Goal: Information Seeking & Learning: Learn about a topic

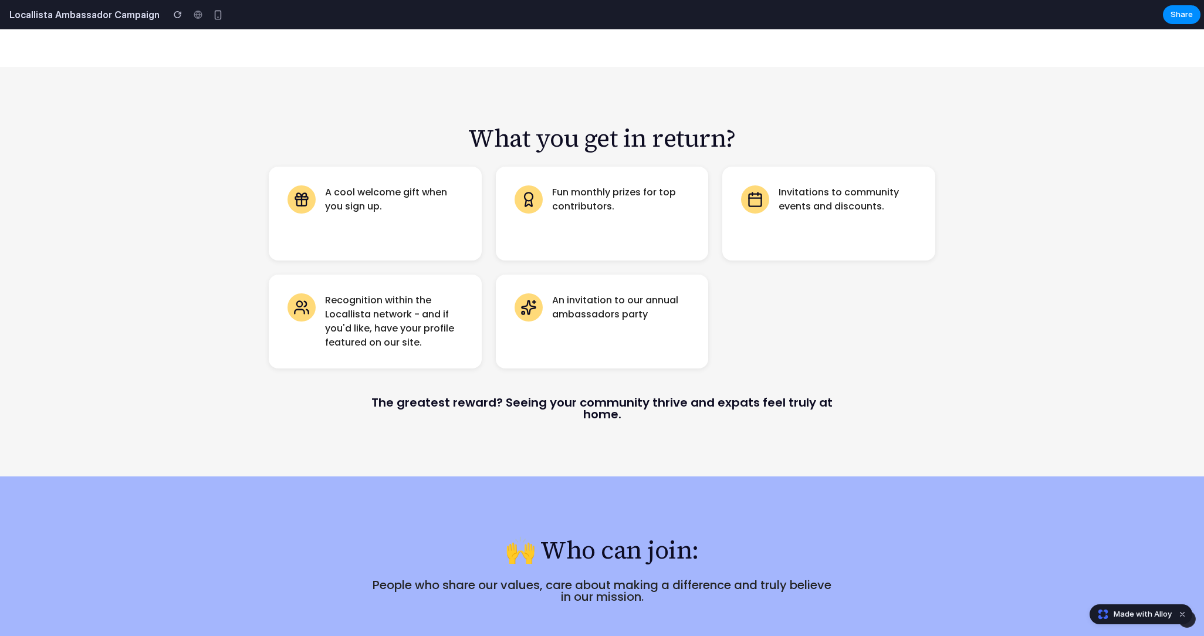
click at [299, 191] on icon at bounding box center [301, 199] width 16 height 16
click at [902, 253] on div "A cool welcome gift when you sign up. Fun monthly prizes for top contributors. …" at bounding box center [602, 268] width 667 height 202
click at [837, 314] on div "A cool welcome gift when you sign up. Fun monthly prizes for top contributors. …" at bounding box center [602, 268] width 667 height 202
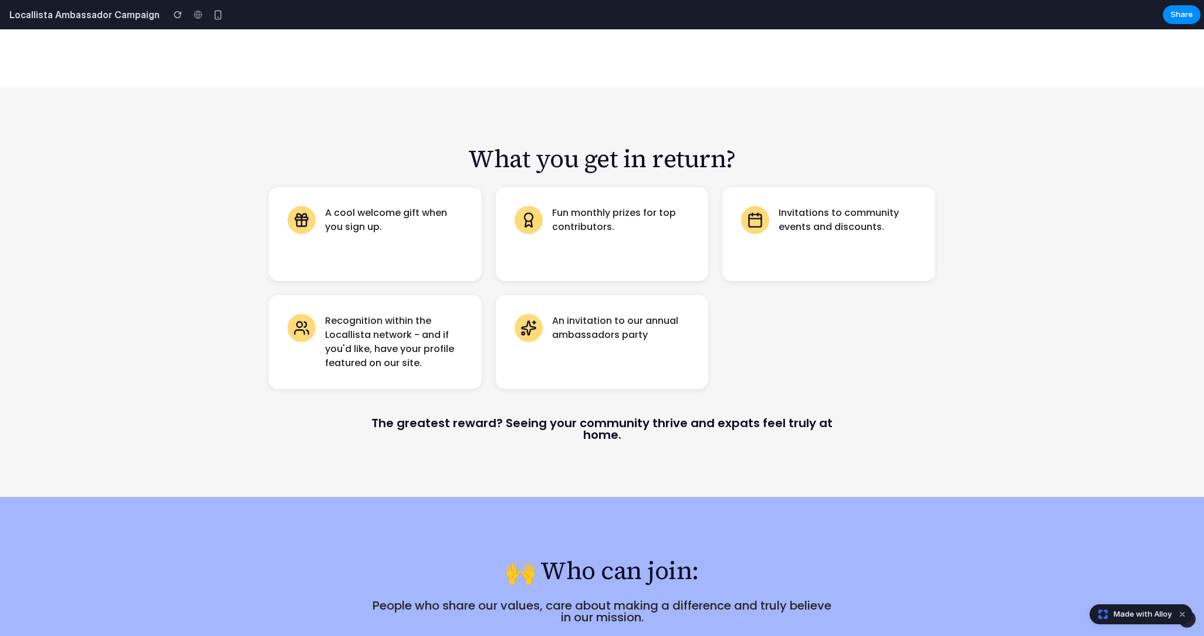
scroll to position [1361, 0]
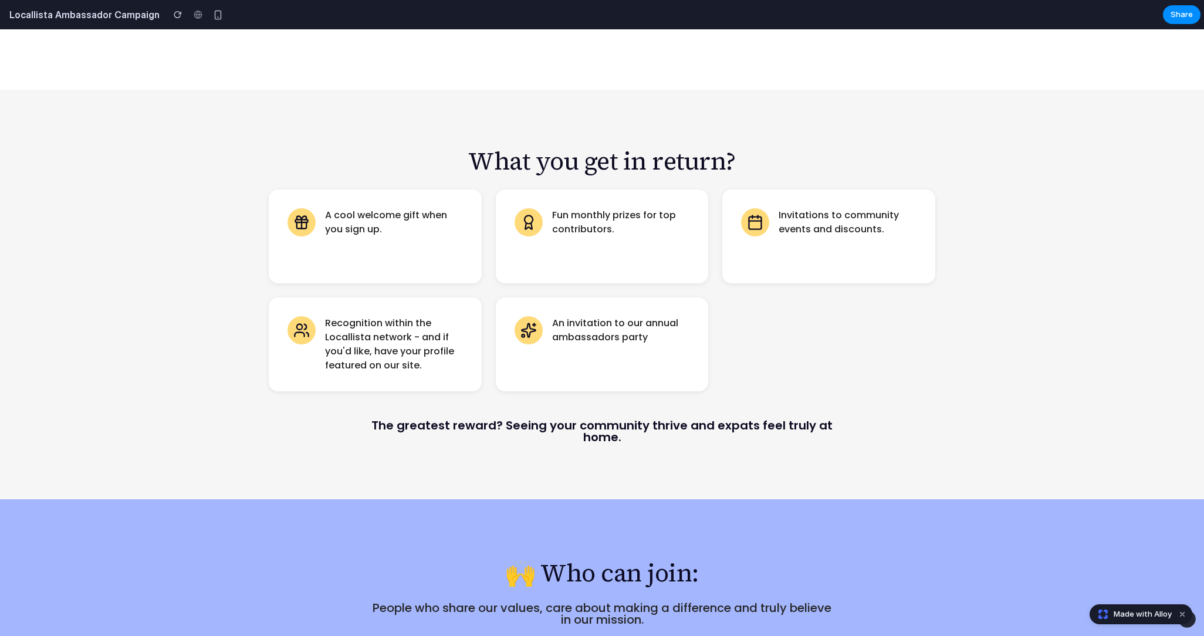
click at [795, 413] on div "What you get in return? A cool welcome gift when you sign up. Fun monthly prize…" at bounding box center [602, 295] width 1204 height 410
click at [973, 314] on div "What you get in return? A cool welcome gift when you sign up. Fun monthly prize…" at bounding box center [602, 295] width 1204 height 410
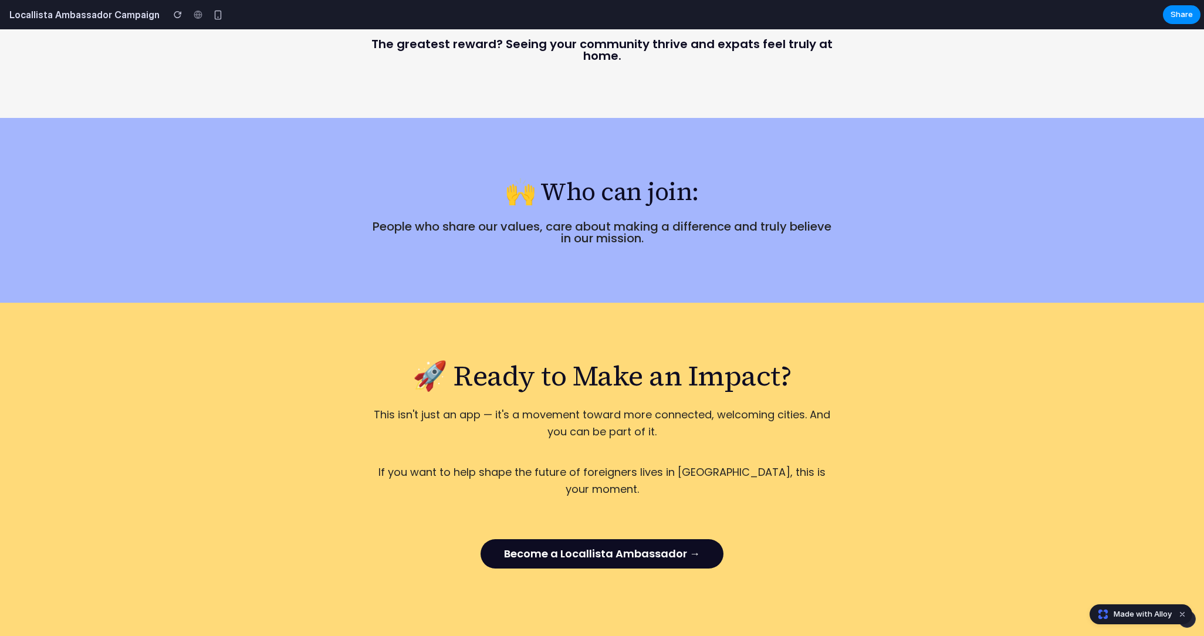
scroll to position [1748, 0]
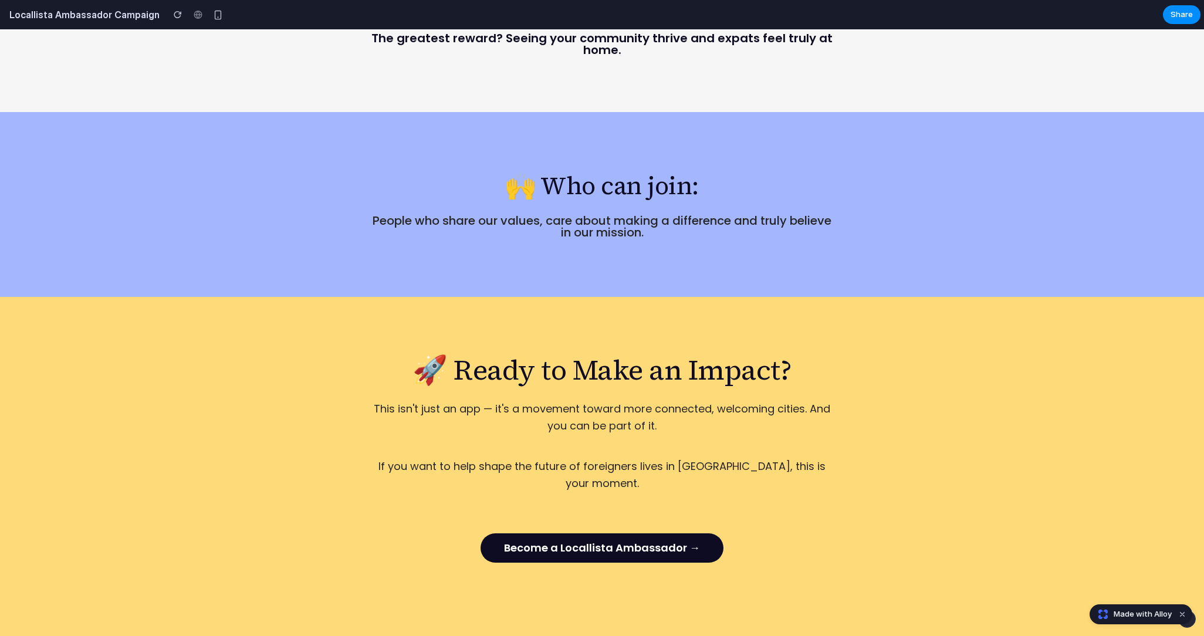
click at [619, 421] on div "🚀 Ready to Make an Impact? This isn't just an app — it's a movement toward more…" at bounding box center [602, 466] width 704 height 227
click at [619, 401] on p "This isn't just an app — it's a movement toward more connected, welcoming citie…" at bounding box center [601, 418] width 469 height 34
click at [680, 421] on div "🚀 Ready to Make an Impact? This isn't just an app — it's a movement toward more…" at bounding box center [602, 466] width 704 height 227
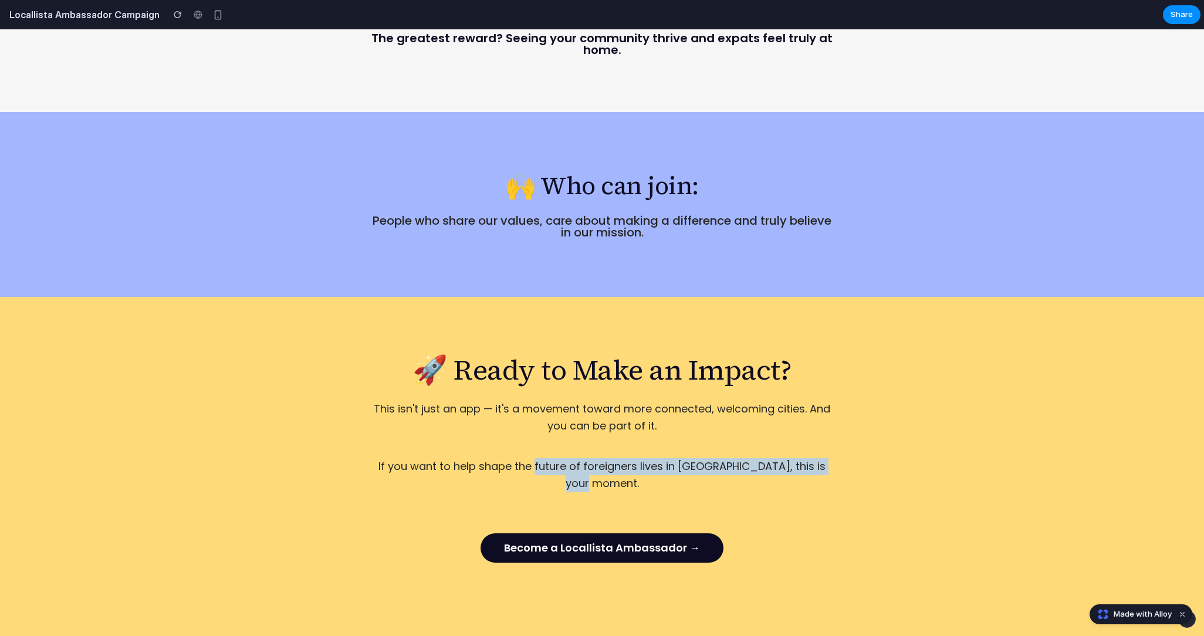
drag, startPoint x: 844, startPoint y: 431, endPoint x: 526, endPoint y: 440, distance: 318.7
click at [526, 440] on div "🚀 Ready to Make an Impact? This isn't just an app — it's a movement toward more…" at bounding box center [602, 466] width 704 height 227
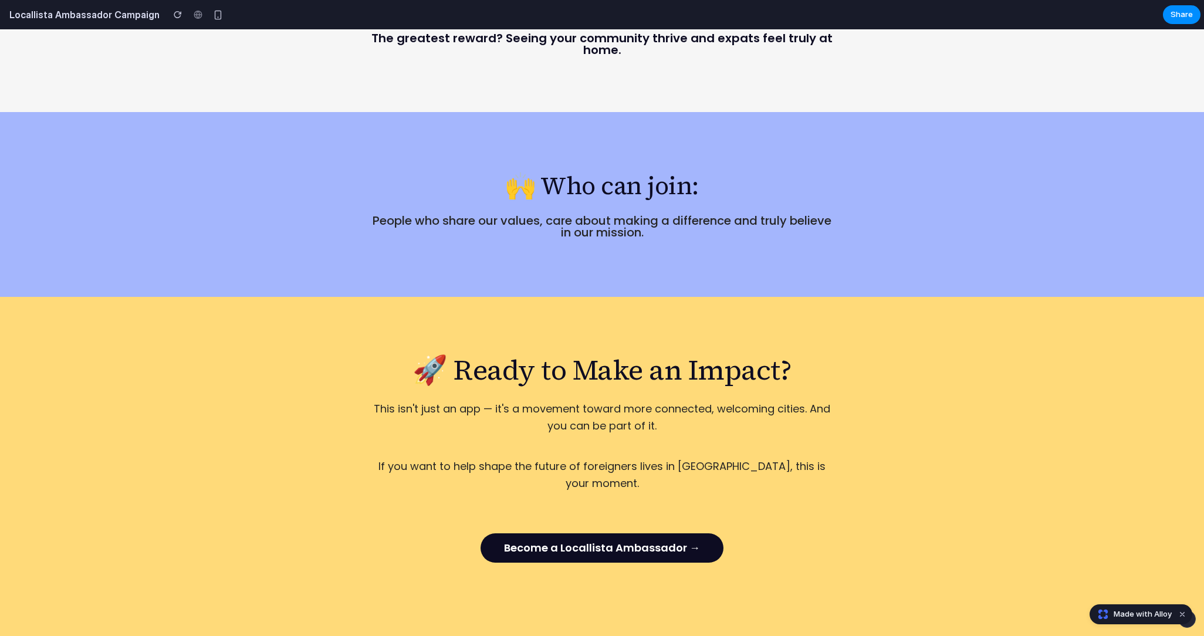
click at [520, 458] on p "If you want to help shape the future of foreigners lives in [GEOGRAPHIC_DATA], …" at bounding box center [601, 475] width 469 height 34
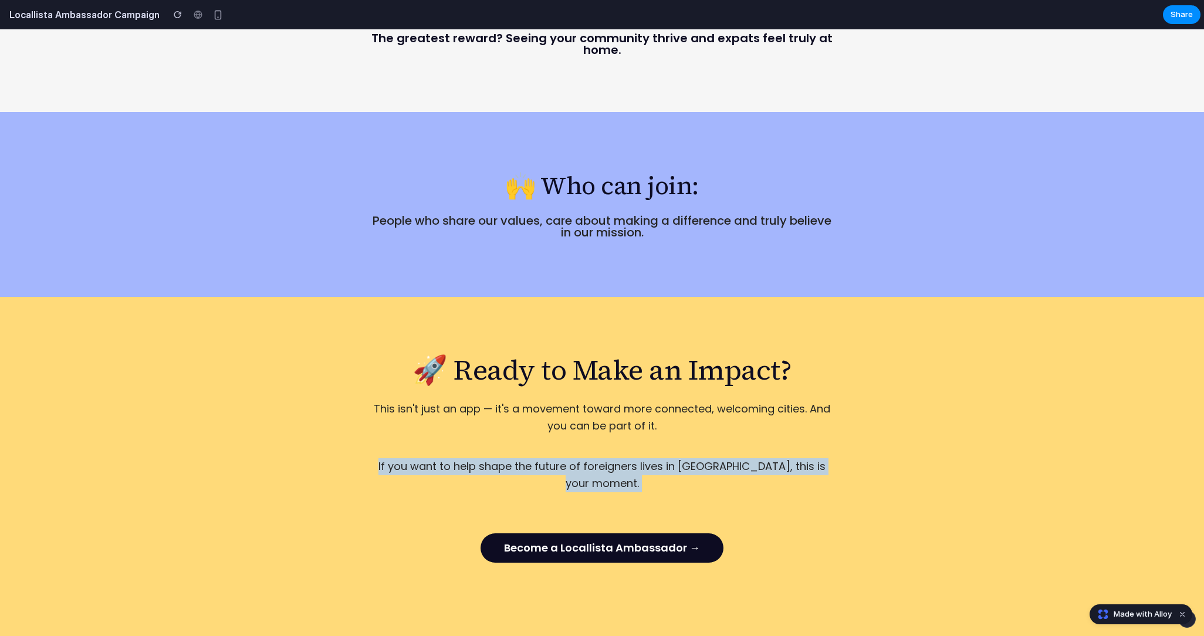
click at [520, 458] on p "If you want to help shape the future of foreigners lives in [GEOGRAPHIC_DATA], …" at bounding box center [601, 475] width 469 height 34
click at [678, 407] on div "🚀 Ready to Make an Impact? This isn't just an app — it's a movement toward more…" at bounding box center [602, 466] width 704 height 227
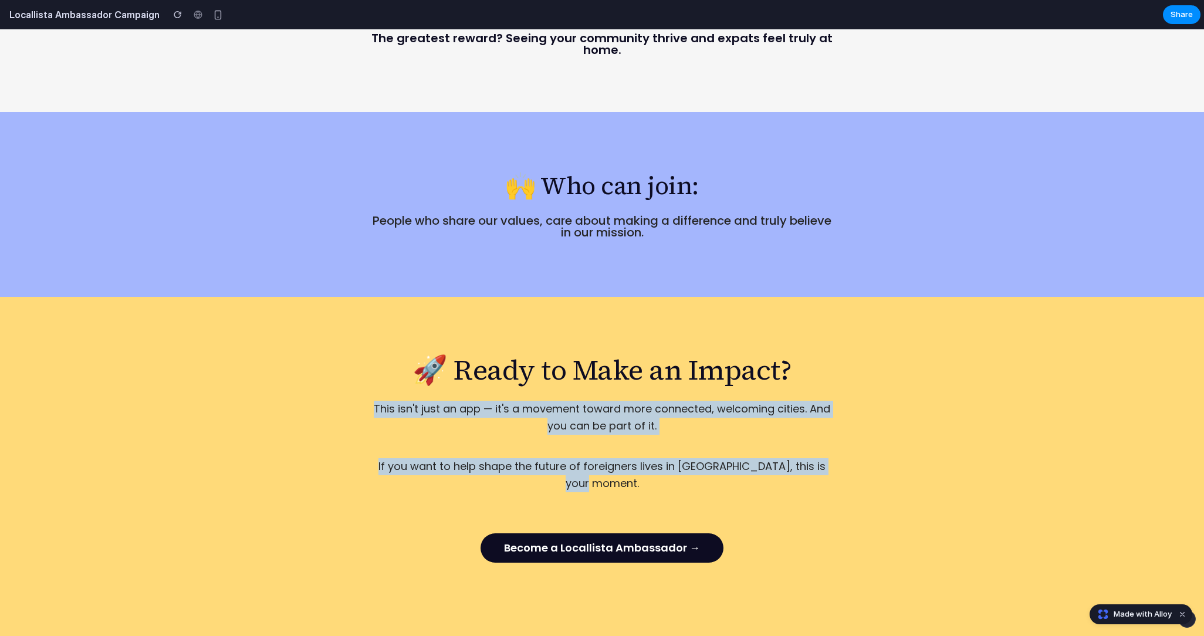
drag, startPoint x: 836, startPoint y: 433, endPoint x: 374, endPoint y: 377, distance: 465.1
click at [374, 377] on div "🚀 Ready to Make an Impact? This isn't just an app — it's a movement toward more…" at bounding box center [602, 466] width 704 height 227
copy div "This isn't just an app — it's a movement toward more connected, welcoming citie…"
click at [859, 361] on div "🚀 Ready to Make an Impact? This isn't just an app — it's a movement toward more…" at bounding box center [602, 466] width 704 height 227
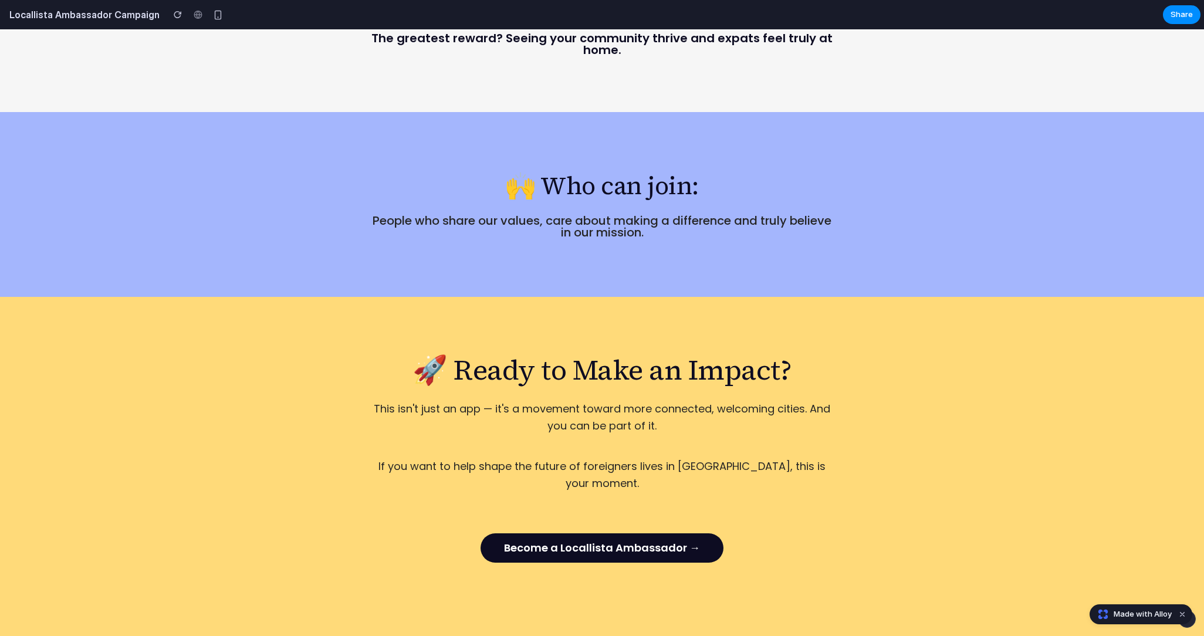
click at [429, 353] on h2 "🚀 Ready to Make an Impact?" at bounding box center [602, 370] width 667 height 34
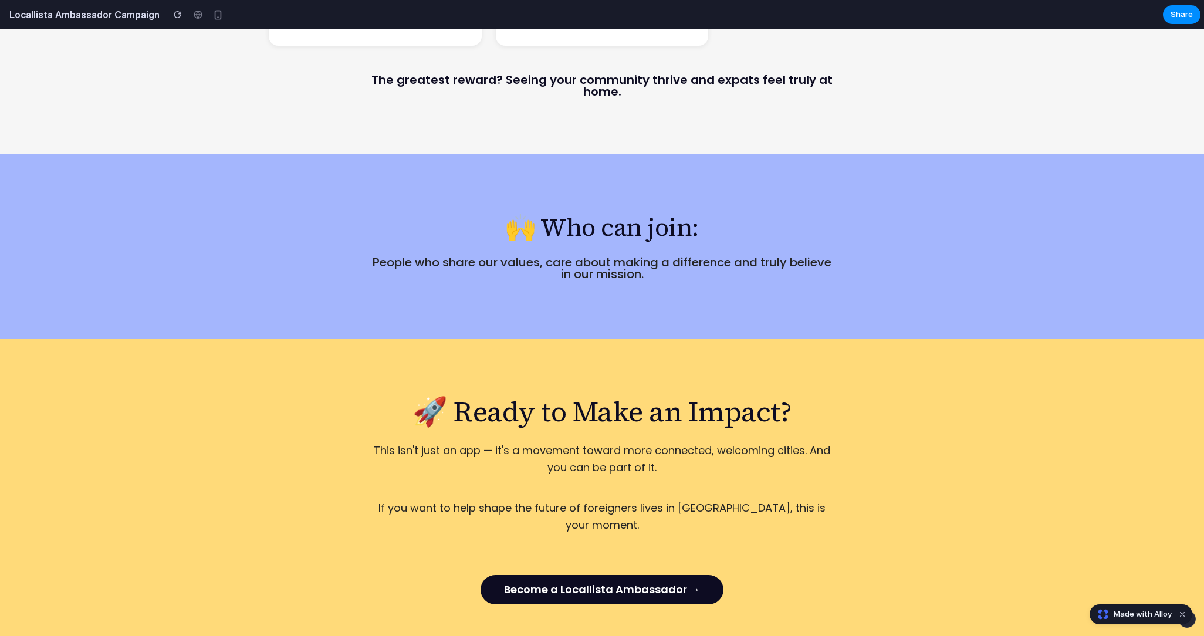
scroll to position [1702, 0]
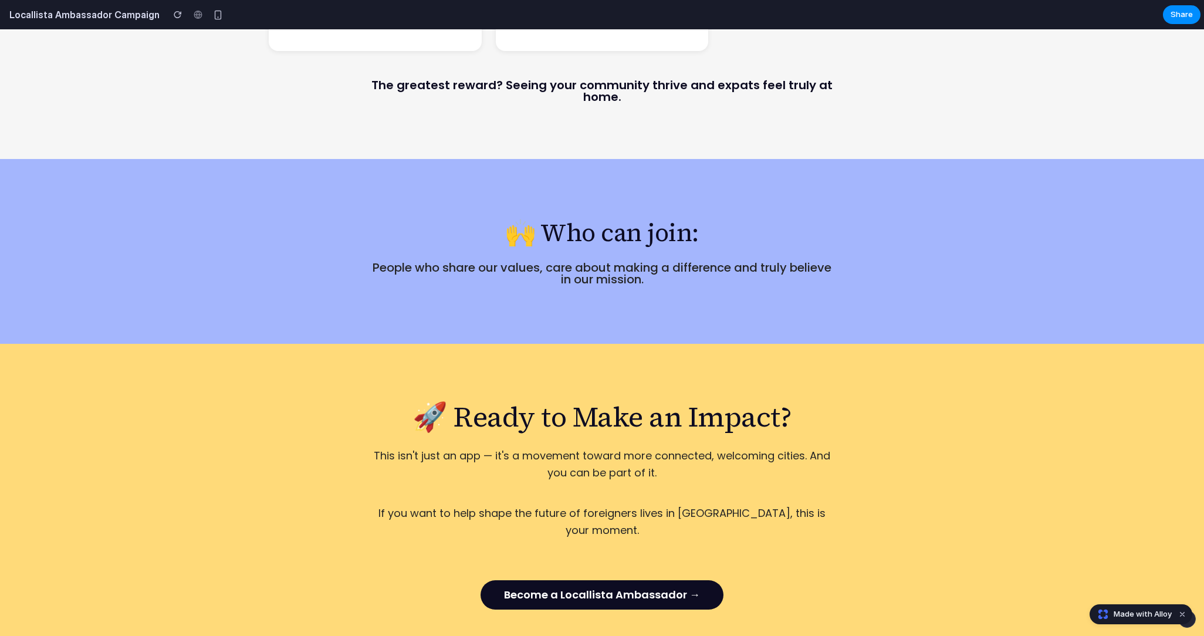
click at [584, 218] on h2 "🙌 Who can join:" at bounding box center [602, 232] width 667 height 29
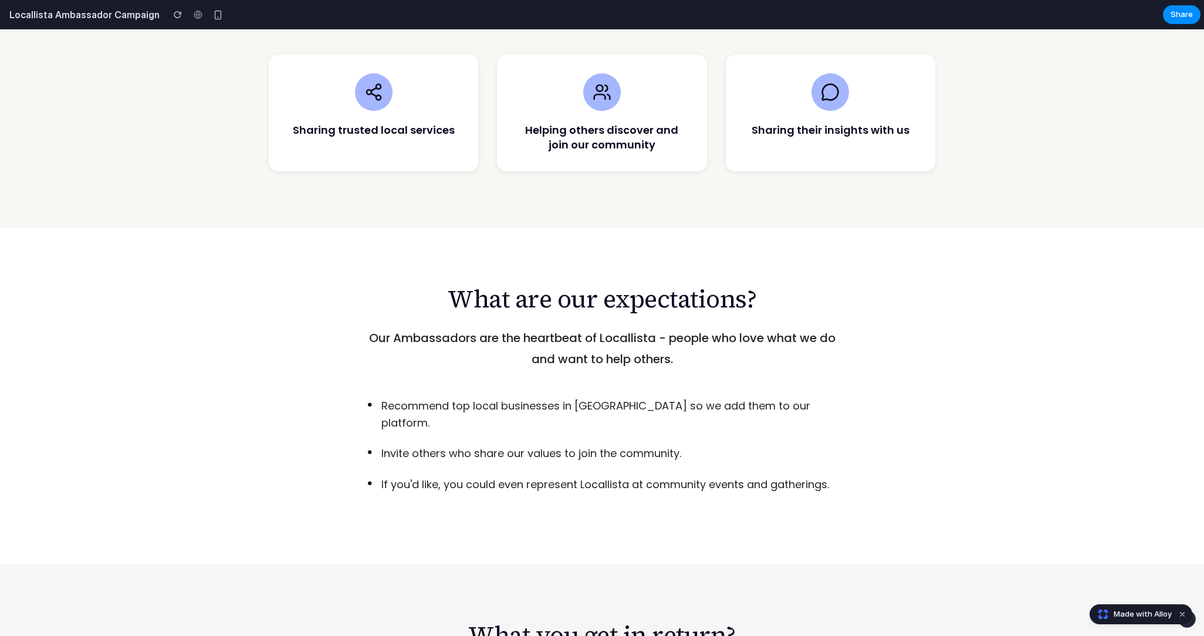
scroll to position [886, 0]
click at [579, 478] on p "If you'd like, you could even represent Locallista at community events and gath…" at bounding box center [605, 486] width 448 height 17
click at [705, 478] on p "If you'd like, you could even represent Locallista at community events and gath…" at bounding box center [605, 486] width 448 height 17
click at [703, 478] on p "If you'd like, you could even represent Locallista at community events and gath…" at bounding box center [605, 486] width 448 height 17
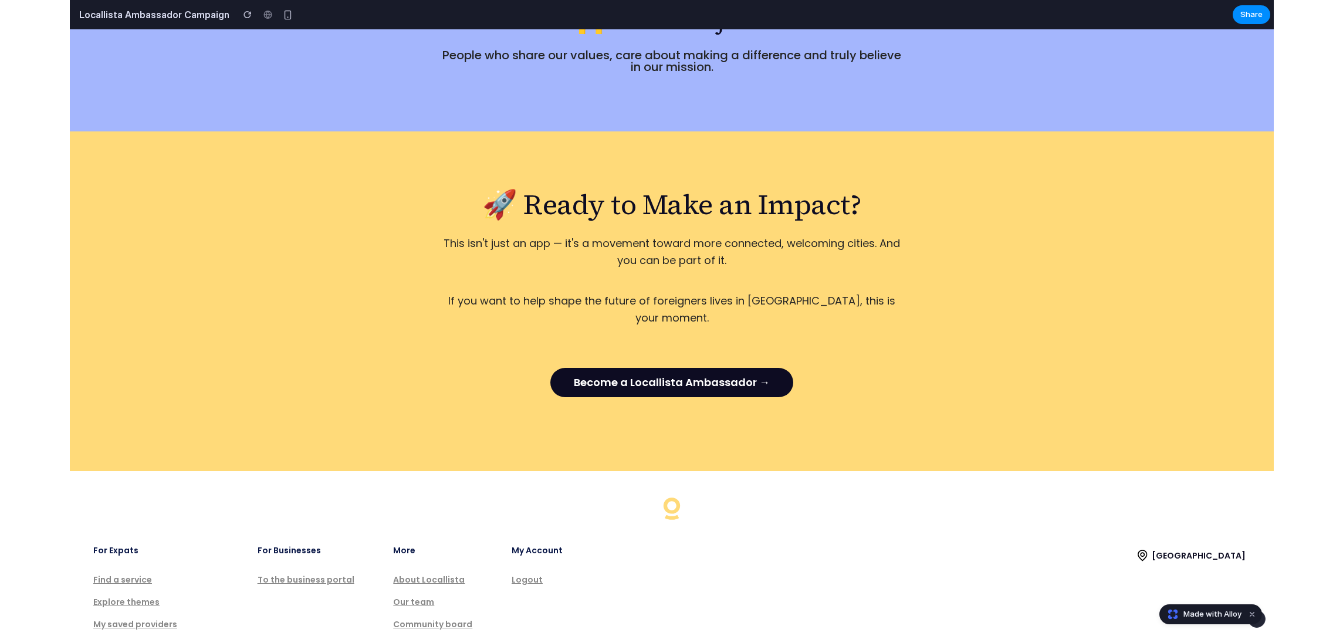
scroll to position [1898, 0]
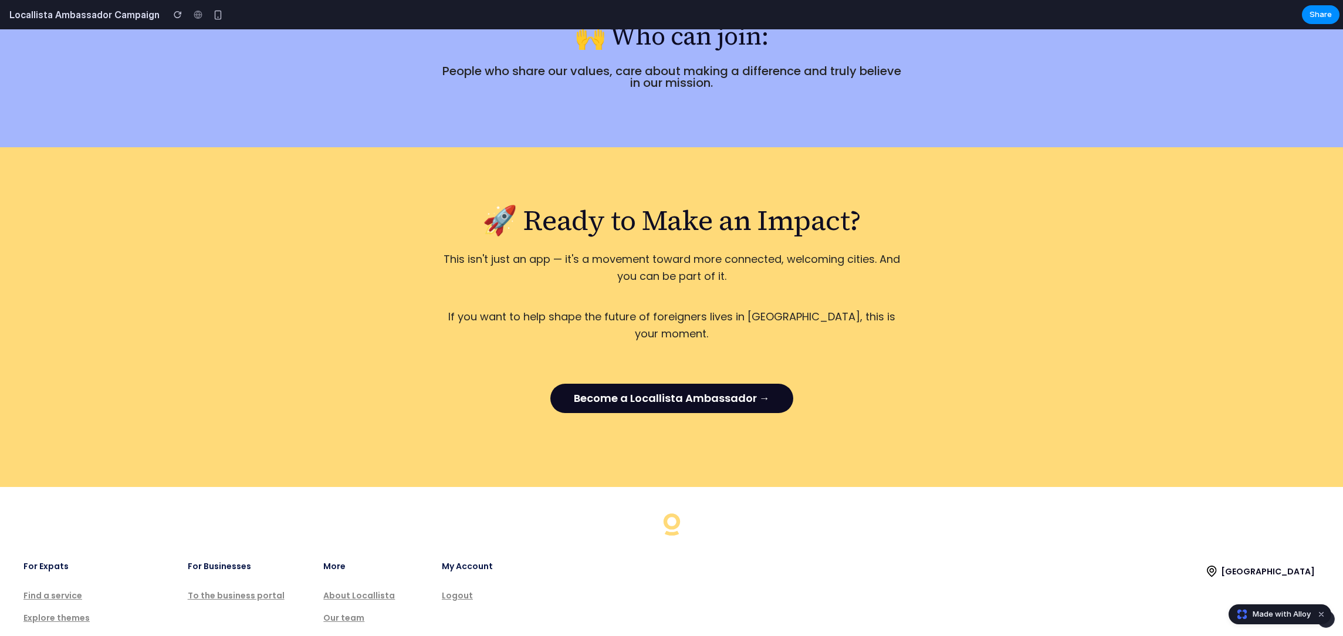
click at [836, 255] on div "🚀 Ready to Make an Impact? This isn't just an app — it's a movement toward more…" at bounding box center [672, 317] width 704 height 227
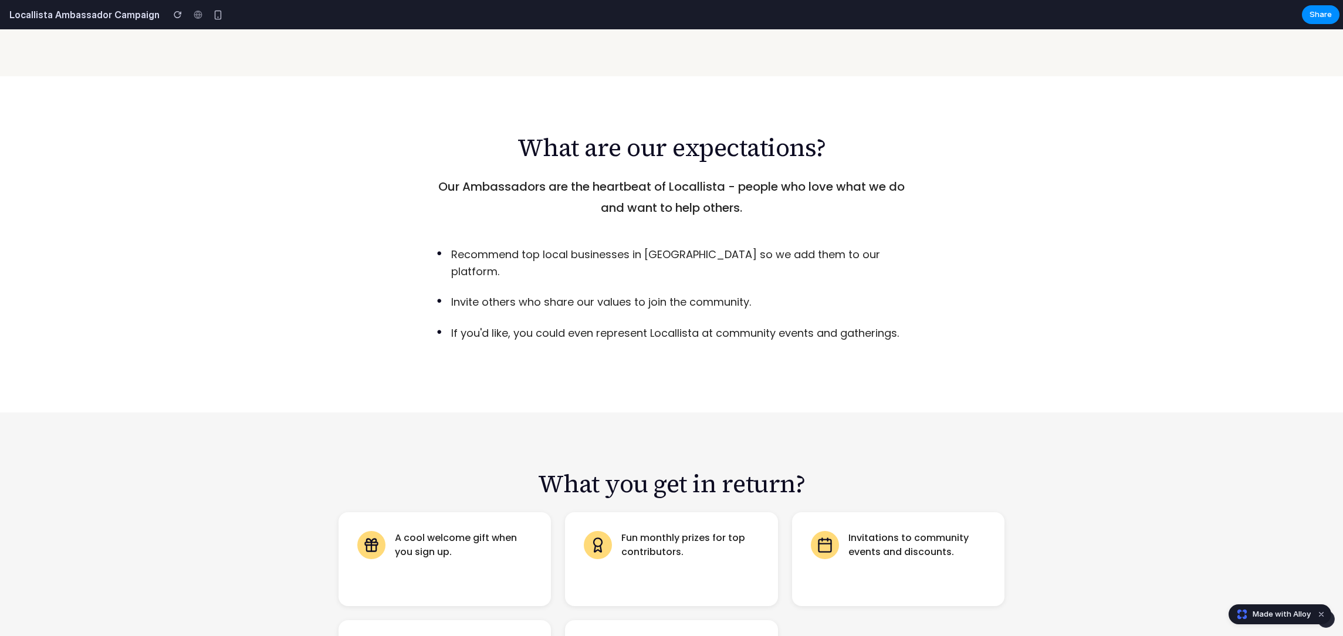
scroll to position [1036, 0]
click at [714, 327] on p "If you'd like, you could even represent Locallista at community events and gath…" at bounding box center [675, 335] width 448 height 17
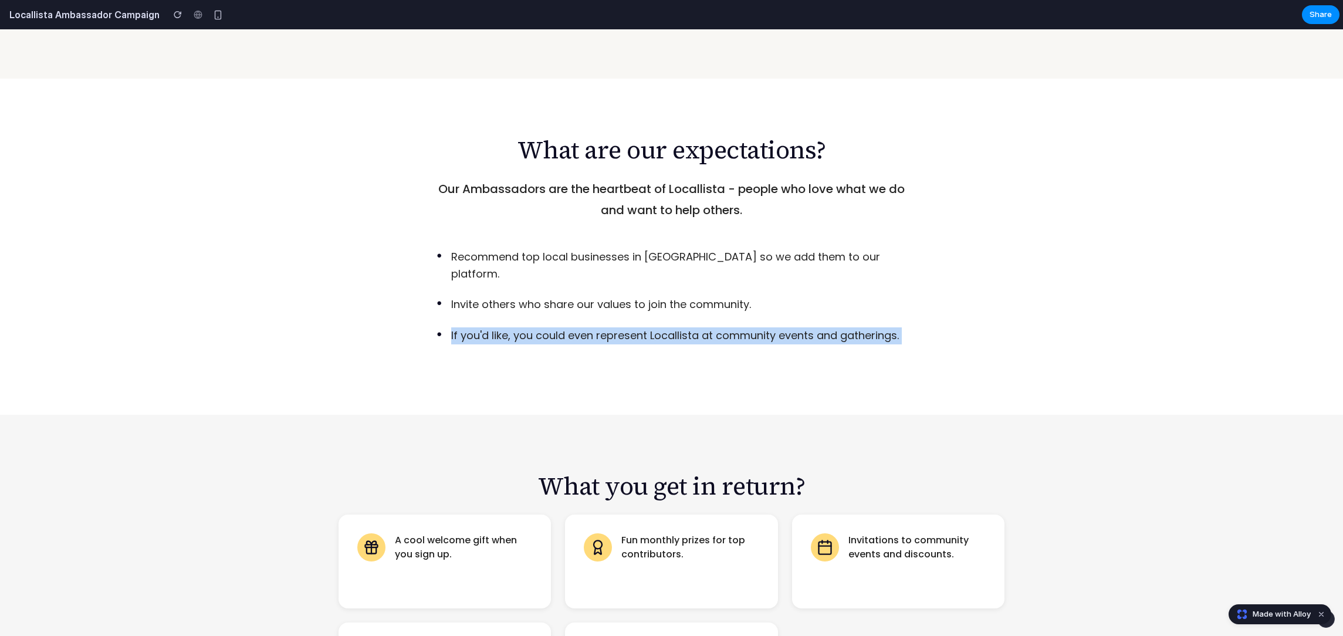
click at [714, 327] on p "If you'd like, you could even represent Locallista at community events and gath…" at bounding box center [675, 335] width 448 height 17
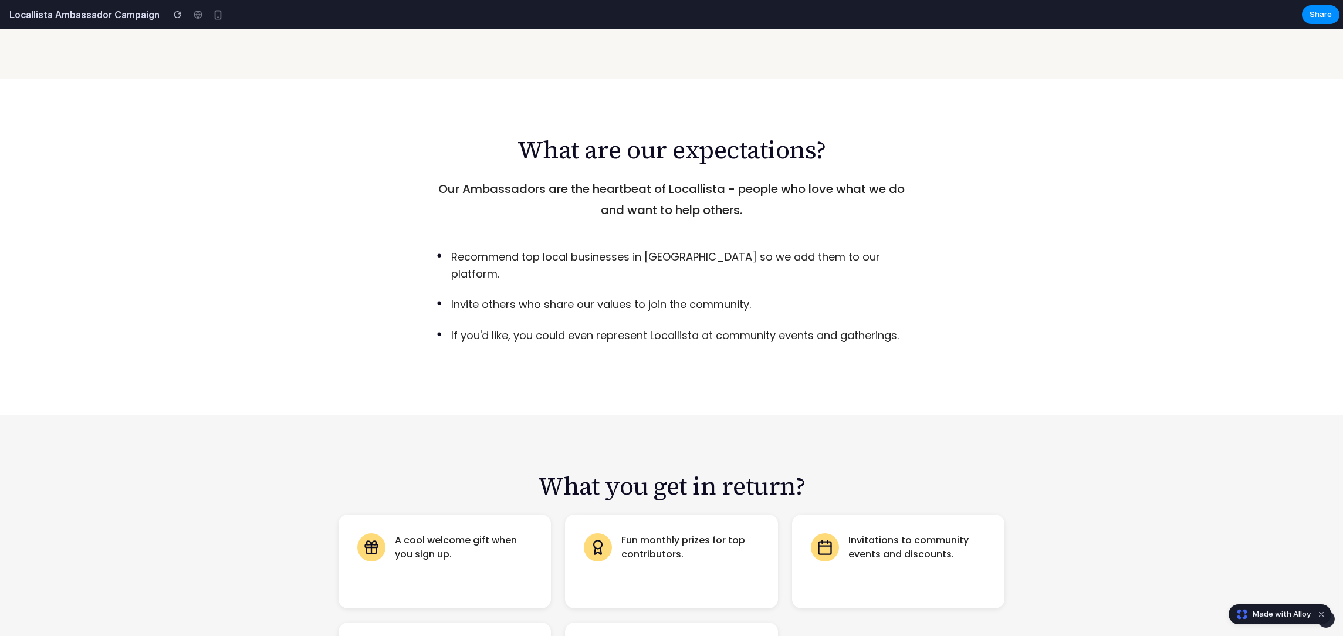
click at [853, 327] on p "If you'd like, you could even represent Locallista at community events and gath…" at bounding box center [675, 335] width 448 height 17
drag, startPoint x: 899, startPoint y: 304, endPoint x: 516, endPoint y: 307, distance: 383.7
click at [516, 327] on p "If you'd like, you could even represent Locallista at community events and gath…" at bounding box center [675, 335] width 448 height 17
copy p "you could even represent Locallista at community events and gatherings"
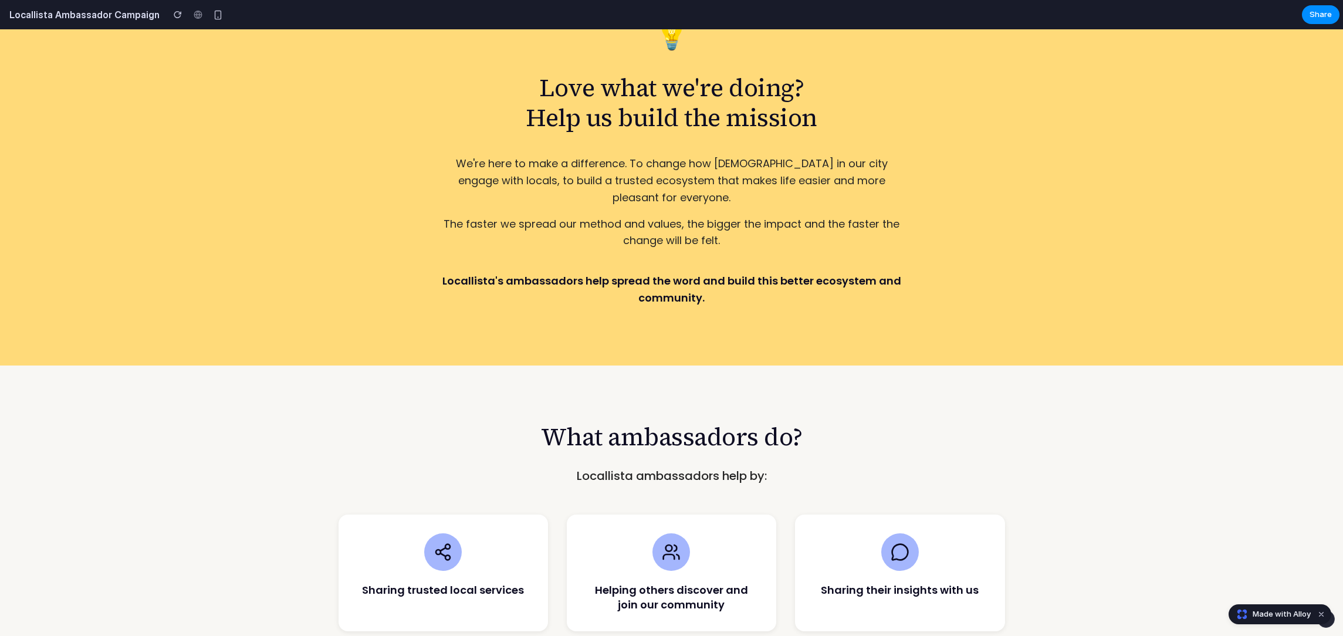
scroll to position [0, 0]
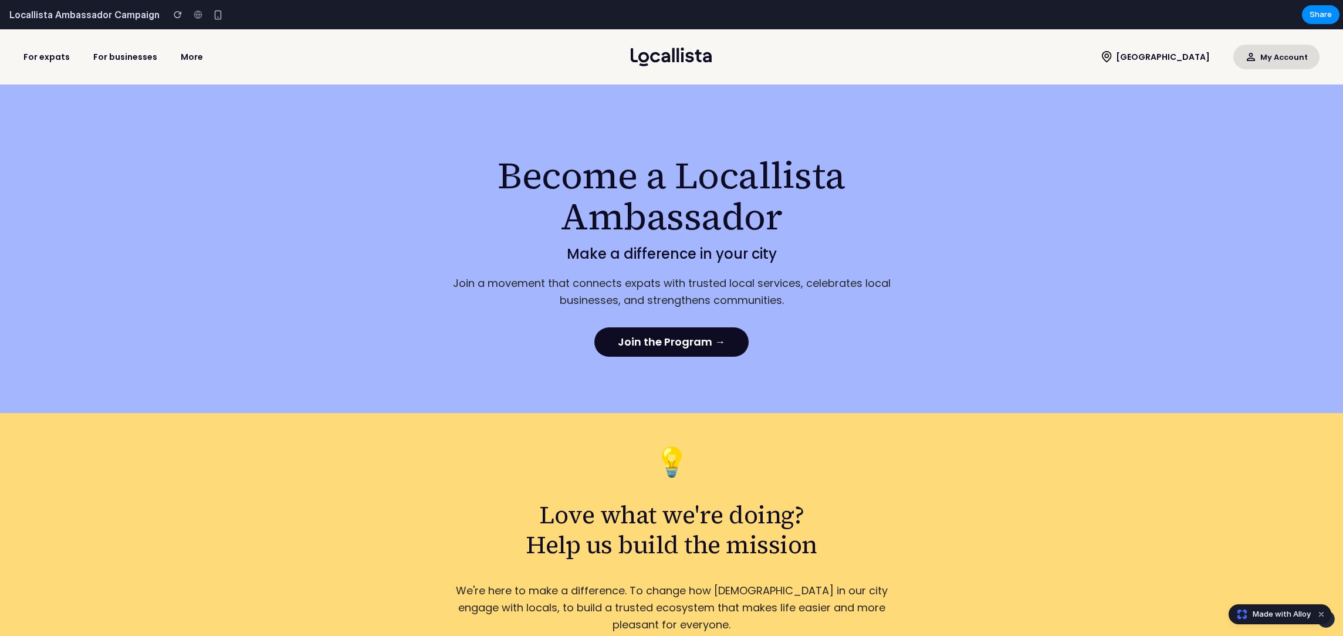
click at [1002, 228] on div "Become a Locallista Ambassador Make a difference in your city Join a movement t…" at bounding box center [671, 248] width 1343 height 329
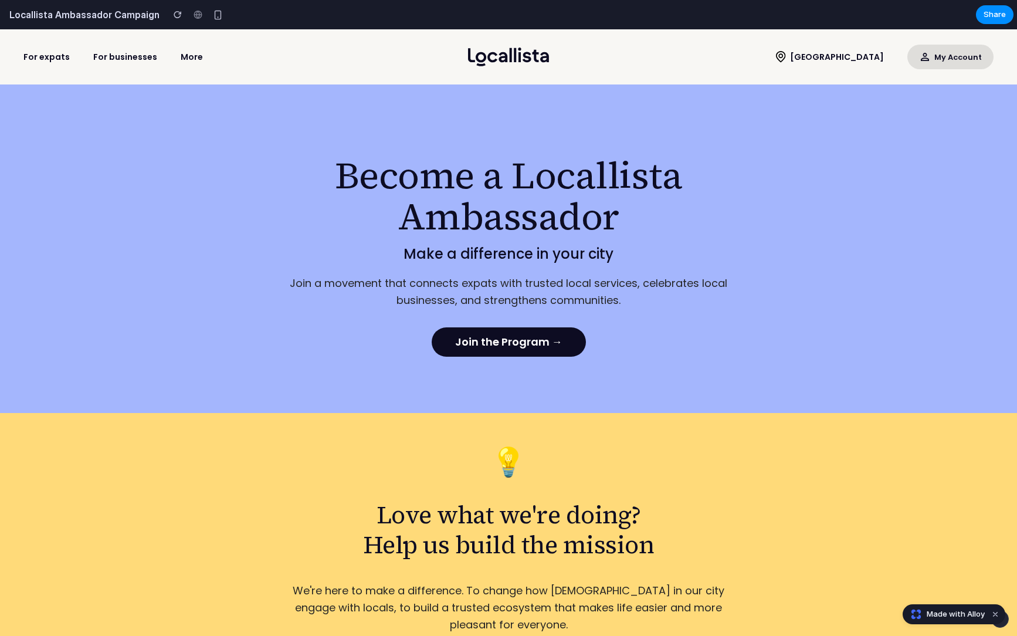
click at [908, 302] on div "Become a Locallista Ambassador Make a difference in your city Join a movement t…" at bounding box center [508, 248] width 1017 height 329
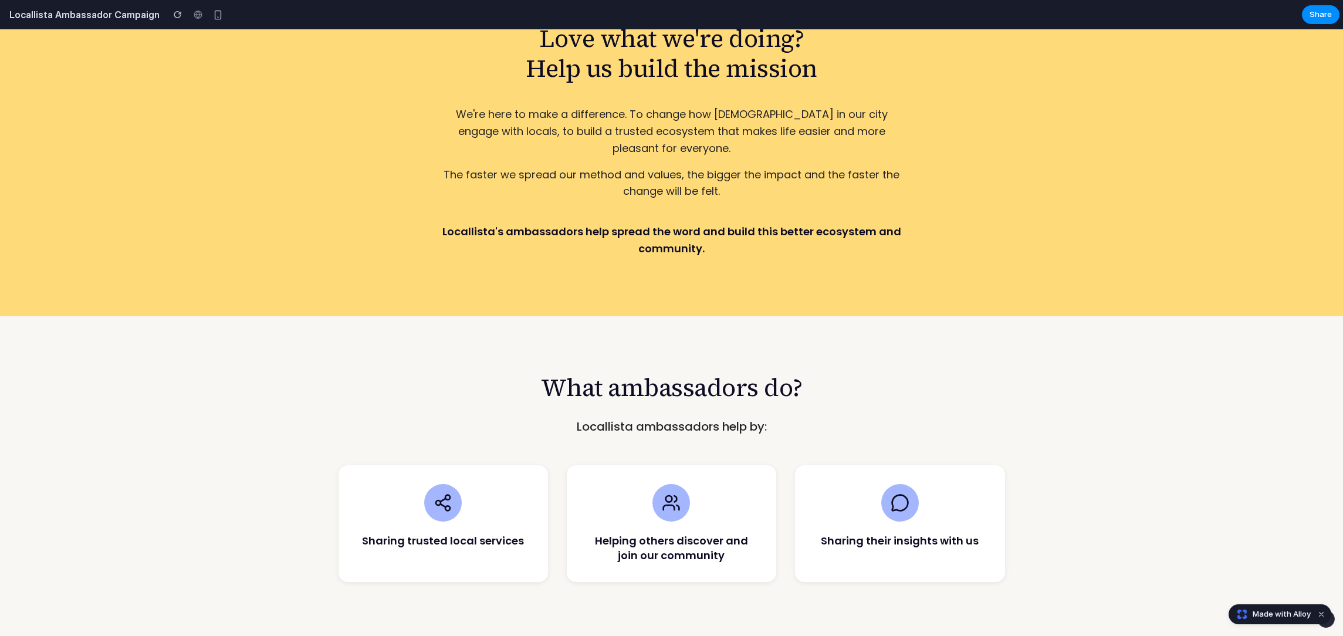
scroll to position [479, 0]
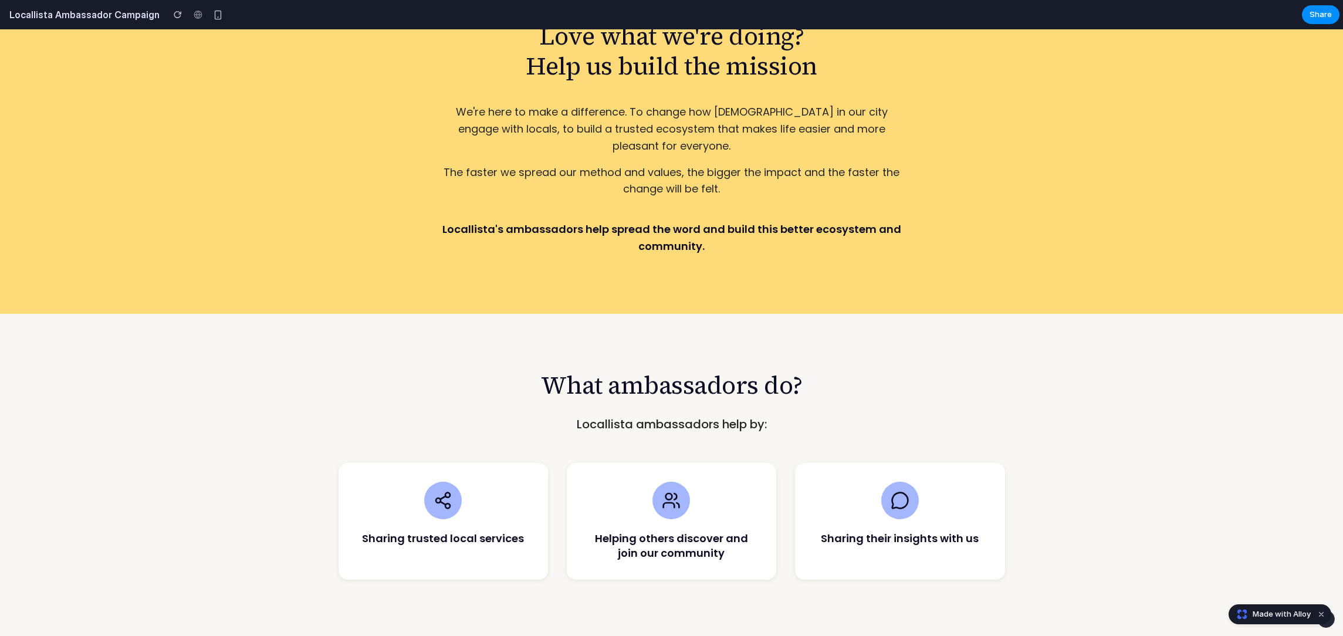
click at [823, 221] on p "Locallista's ambassadors help spread the word and build this better ecosystem a…" at bounding box center [671, 238] width 469 height 34
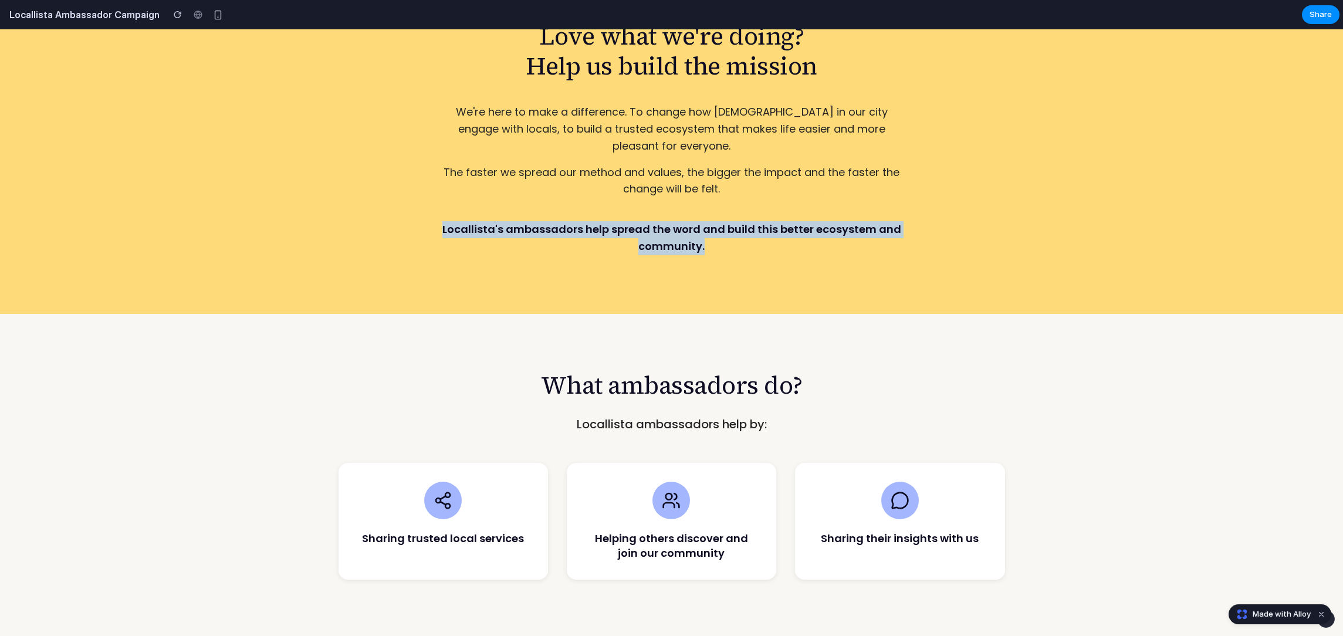
drag, startPoint x: 708, startPoint y: 226, endPoint x: 444, endPoint y: 217, distance: 264.2
click at [444, 221] on p "Locallista's ambassadors help spread the word and build this better ecosystem a…" at bounding box center [671, 238] width 469 height 34
copy p "Locallista's ambassadors help spread the word and build this better ecosystem a…"
